Goal: Use online tool/utility: Utilize a website feature to perform a specific function

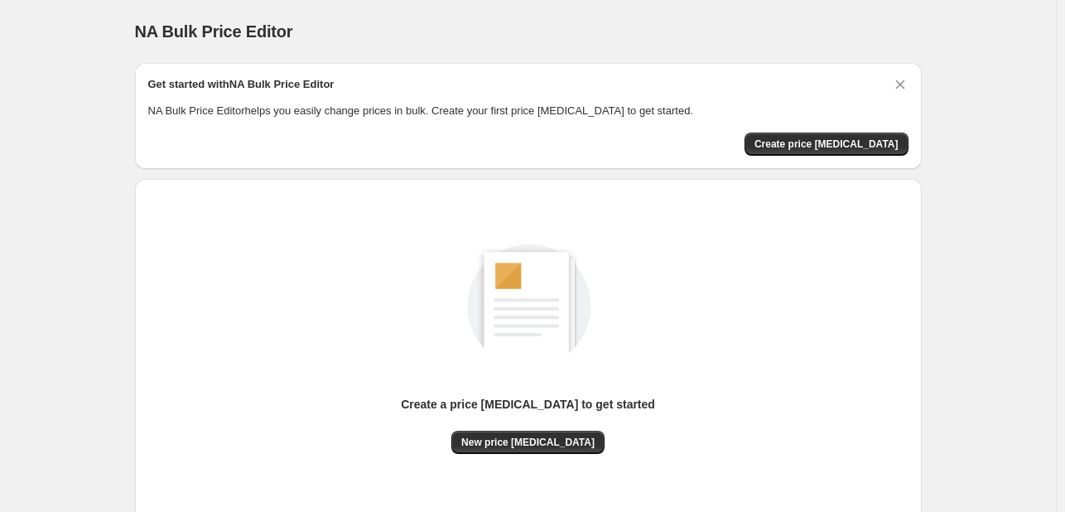
drag, startPoint x: 522, startPoint y: 453, endPoint x: 518, endPoint y: 392, distance: 61.4
click at [522, 453] on div "Create a price [MEDICAL_DATA] to get started New price [MEDICAL_DATA]" at bounding box center [528, 349] width 760 height 315
click at [538, 434] on button "New price [MEDICAL_DATA]" at bounding box center [527, 441] width 153 height 23
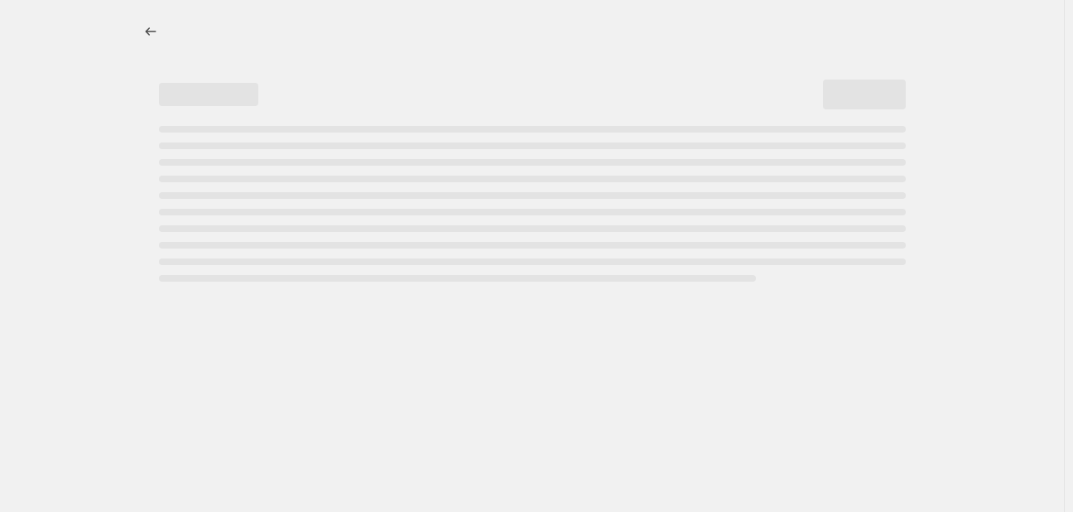
select select "percentage"
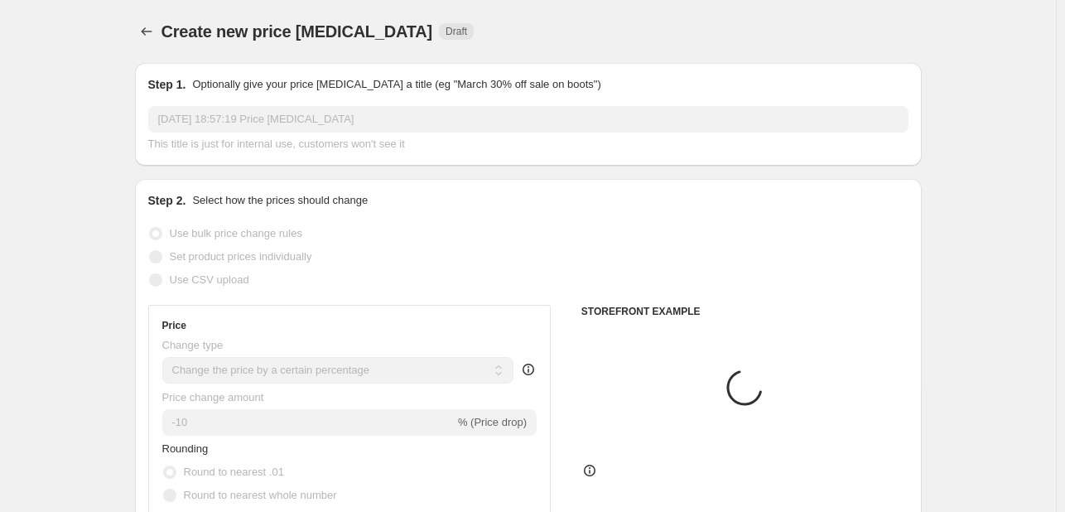
scroll to position [83, 0]
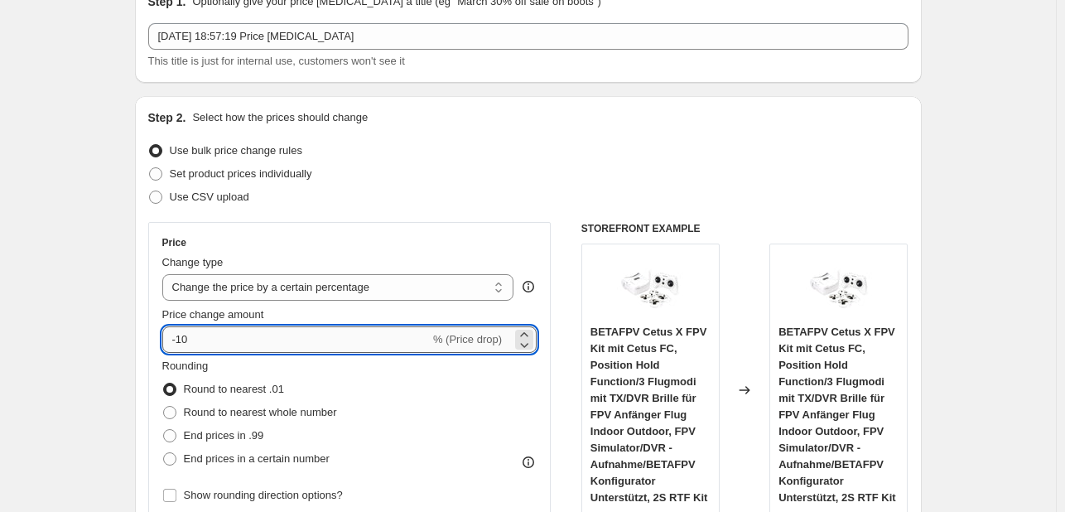
click at [259, 336] on input "-10" at bounding box center [295, 339] width 267 height 26
type input "-1"
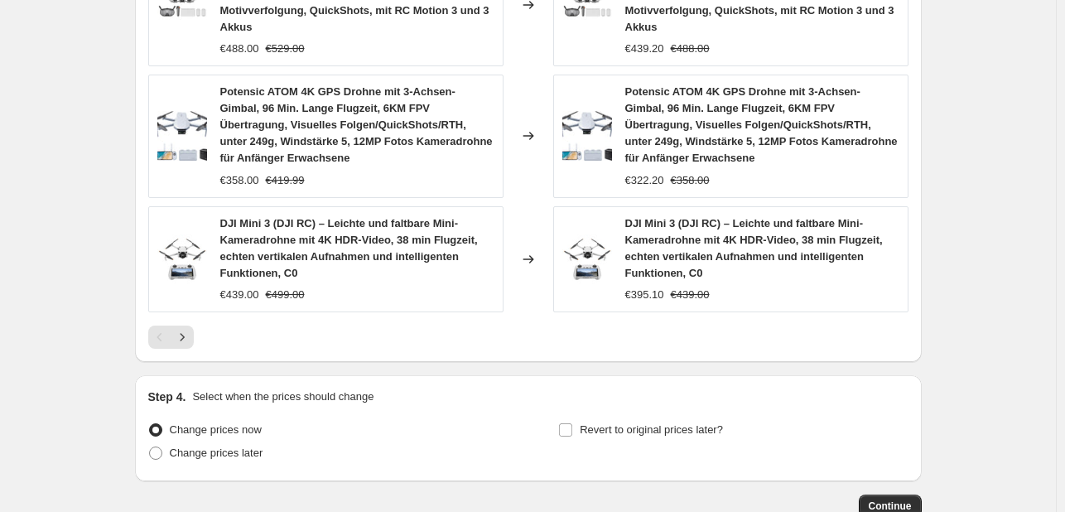
scroll to position [1401, 0]
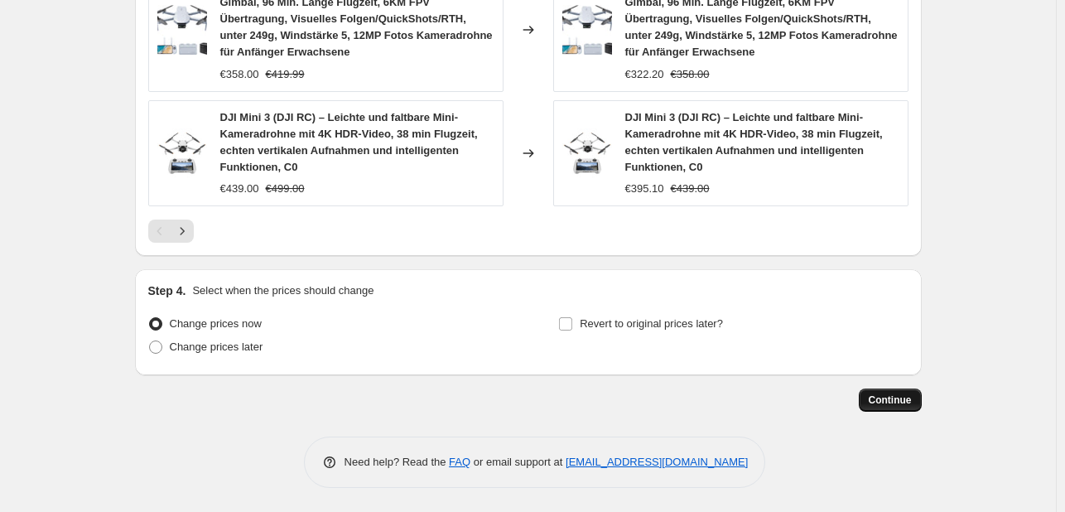
type input "-35"
click at [903, 395] on span "Continue" at bounding box center [889, 399] width 43 height 13
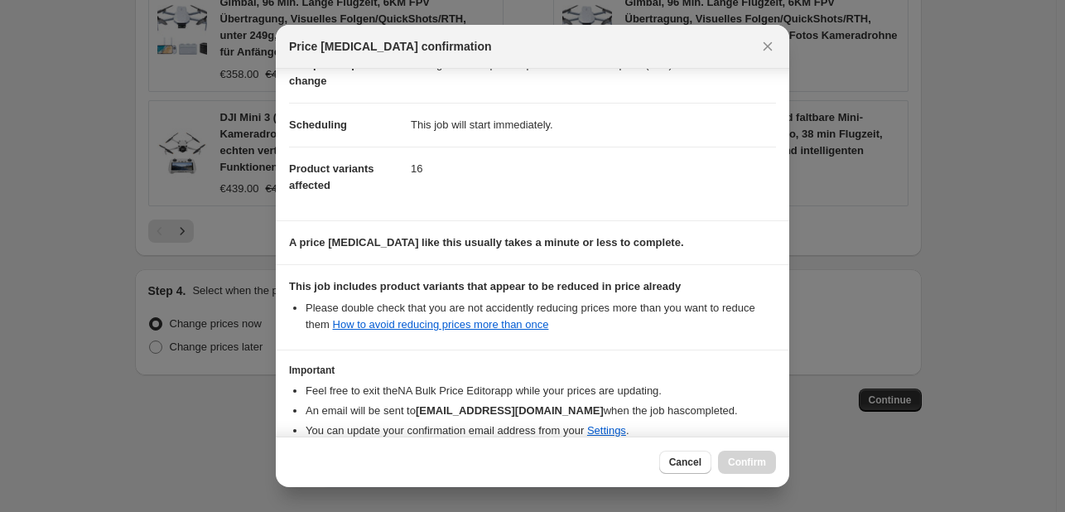
scroll to position [184, 0]
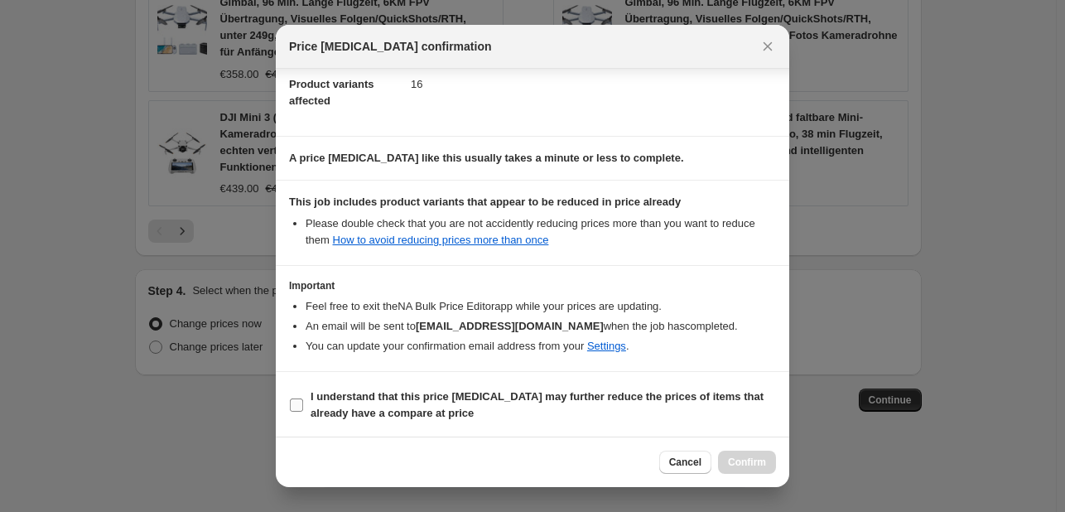
click at [344, 398] on b "I understand that this price [MEDICAL_DATA] may further reduce the prices of it…" at bounding box center [536, 404] width 453 height 29
click at [303, 398] on input "I understand that this price [MEDICAL_DATA] may further reduce the prices of it…" at bounding box center [296, 404] width 13 height 13
checkbox input "true"
click at [751, 454] on button "Confirm" at bounding box center [747, 461] width 58 height 23
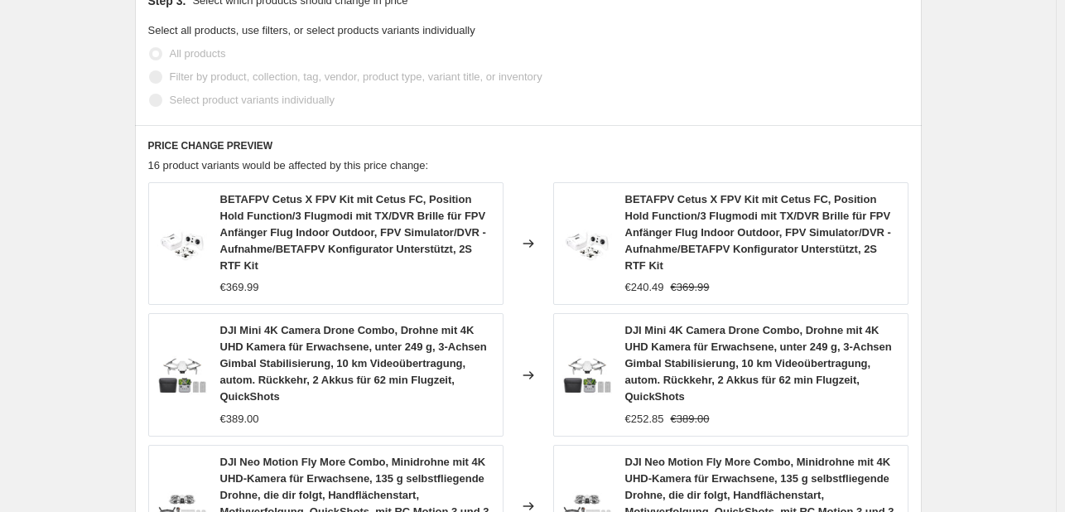
scroll to position [656, 0]
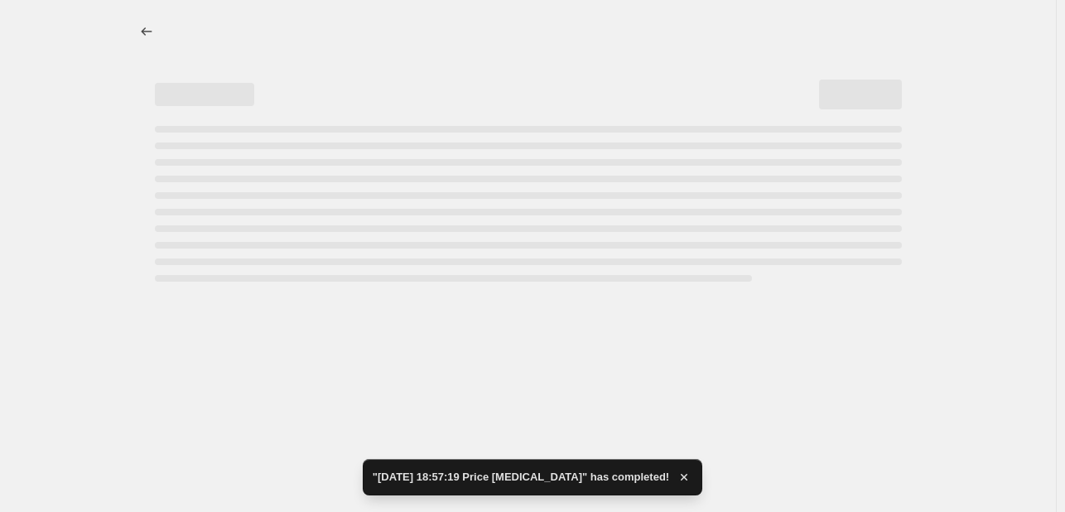
select select "percentage"
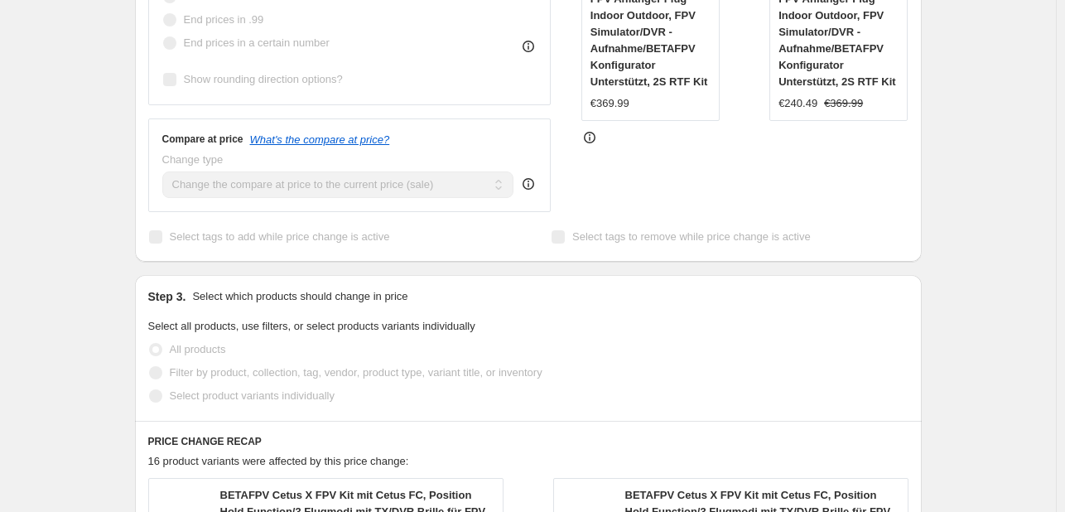
scroll to position [0, 0]
